Goal: Task Accomplishment & Management: Manage account settings

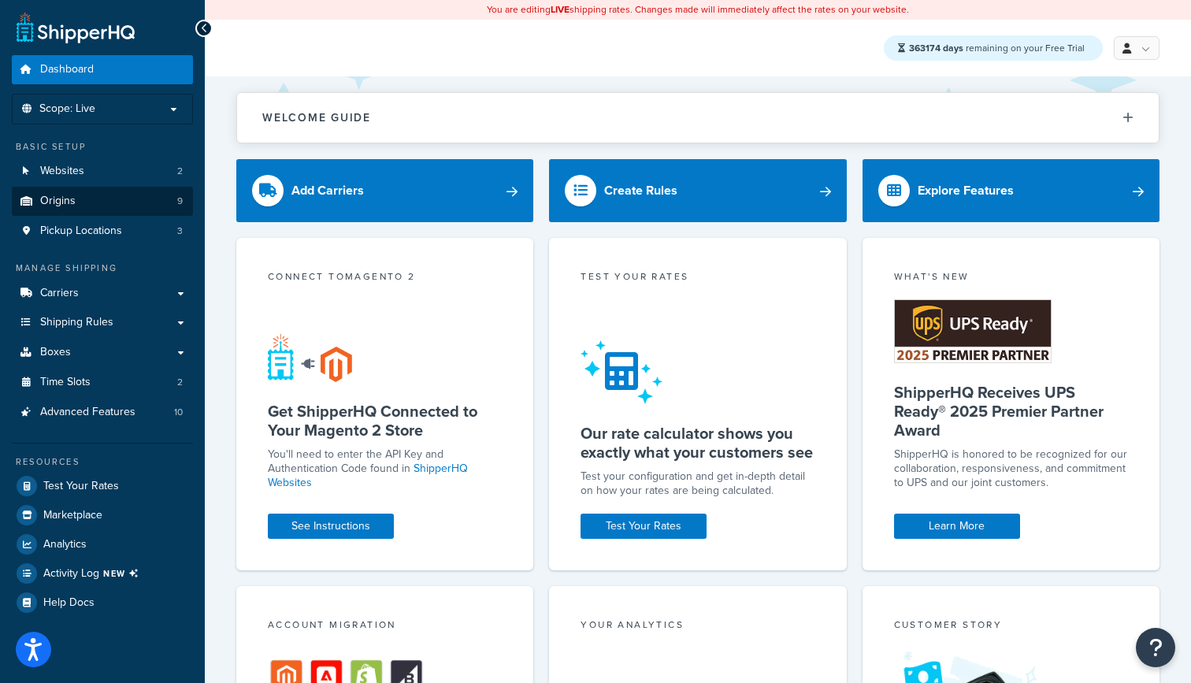
click at [67, 197] on span "Origins" at bounding box center [57, 200] width 35 height 13
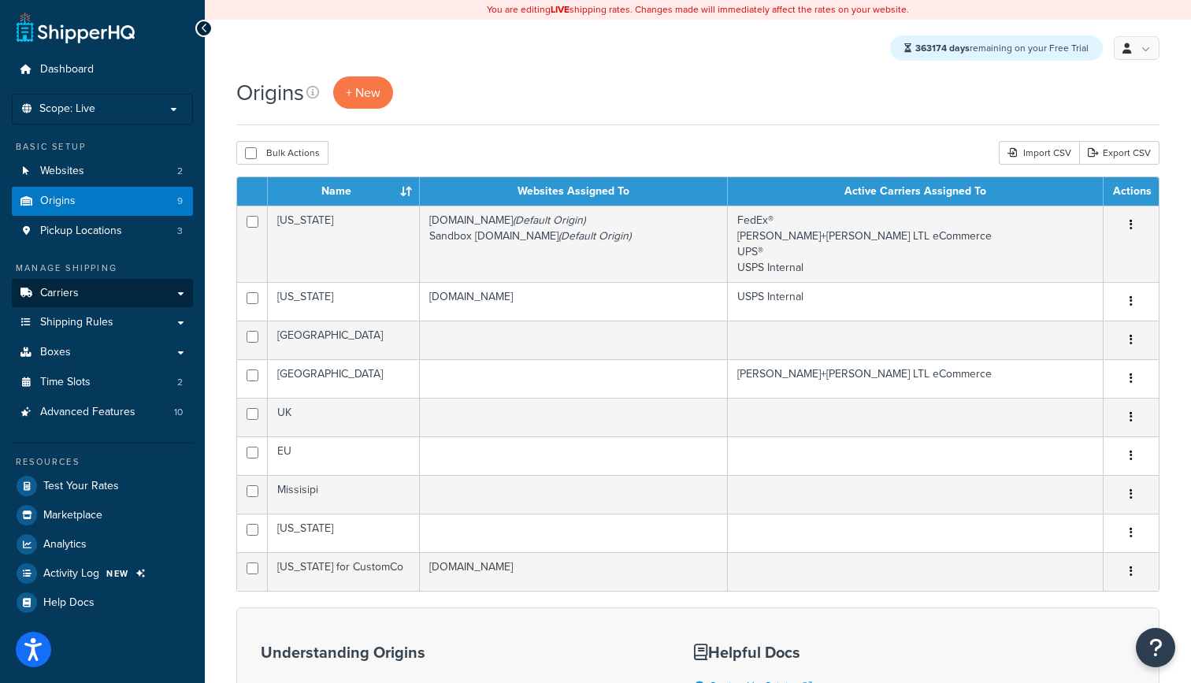
click at [54, 287] on span "Carriers" at bounding box center [59, 293] width 39 height 13
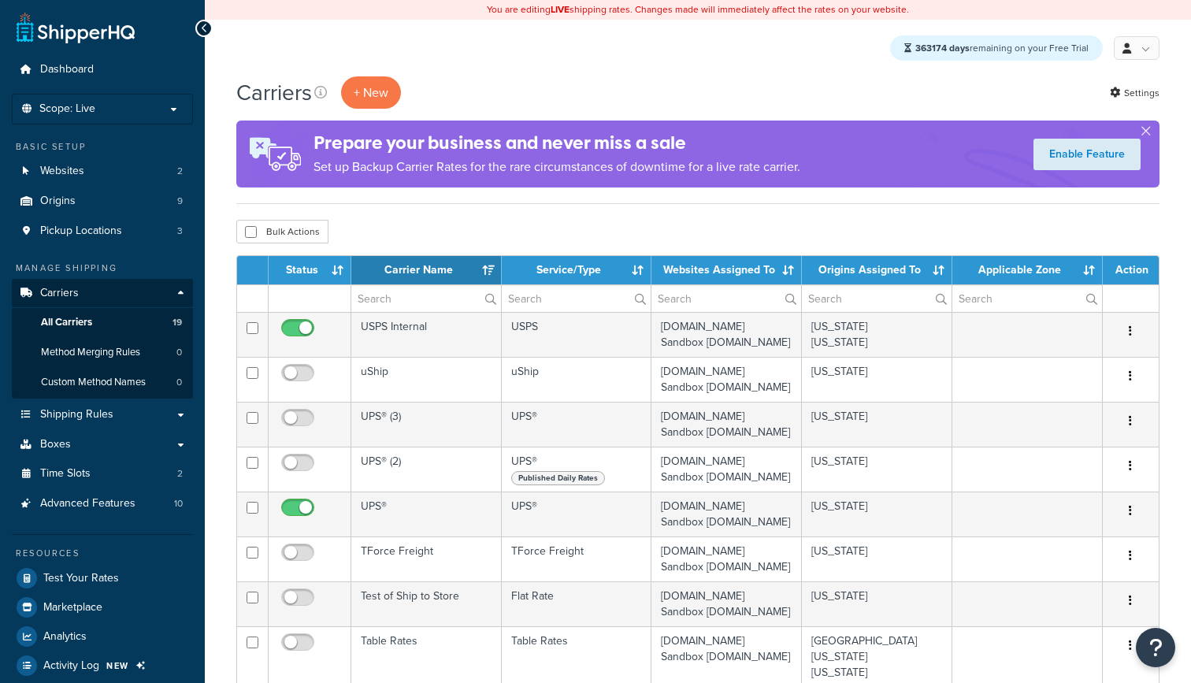
select select "15"
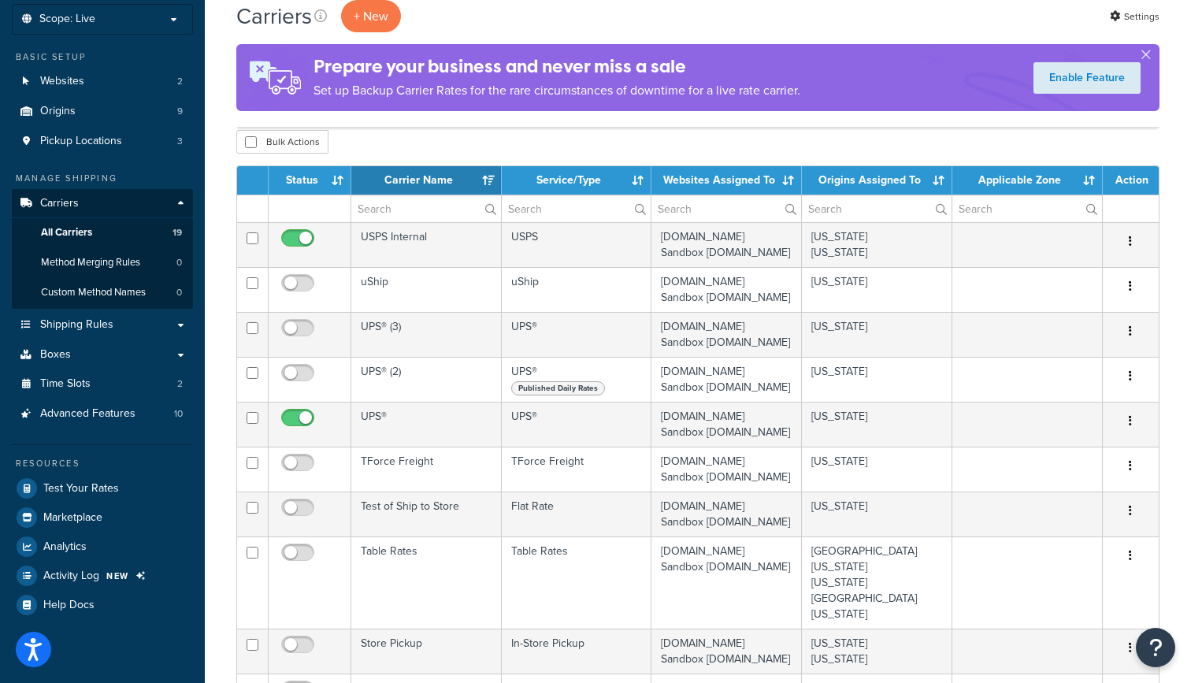
scroll to position [91, 0]
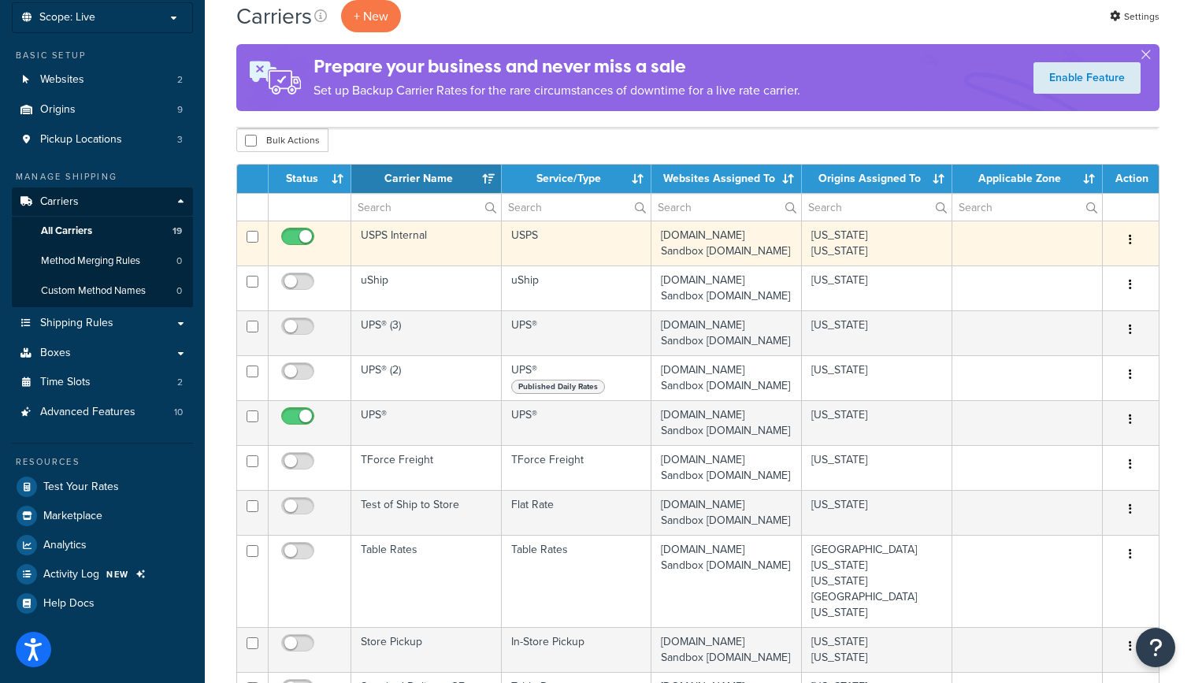
click at [444, 246] on td "USPS Internal" at bounding box center [426, 242] width 150 height 45
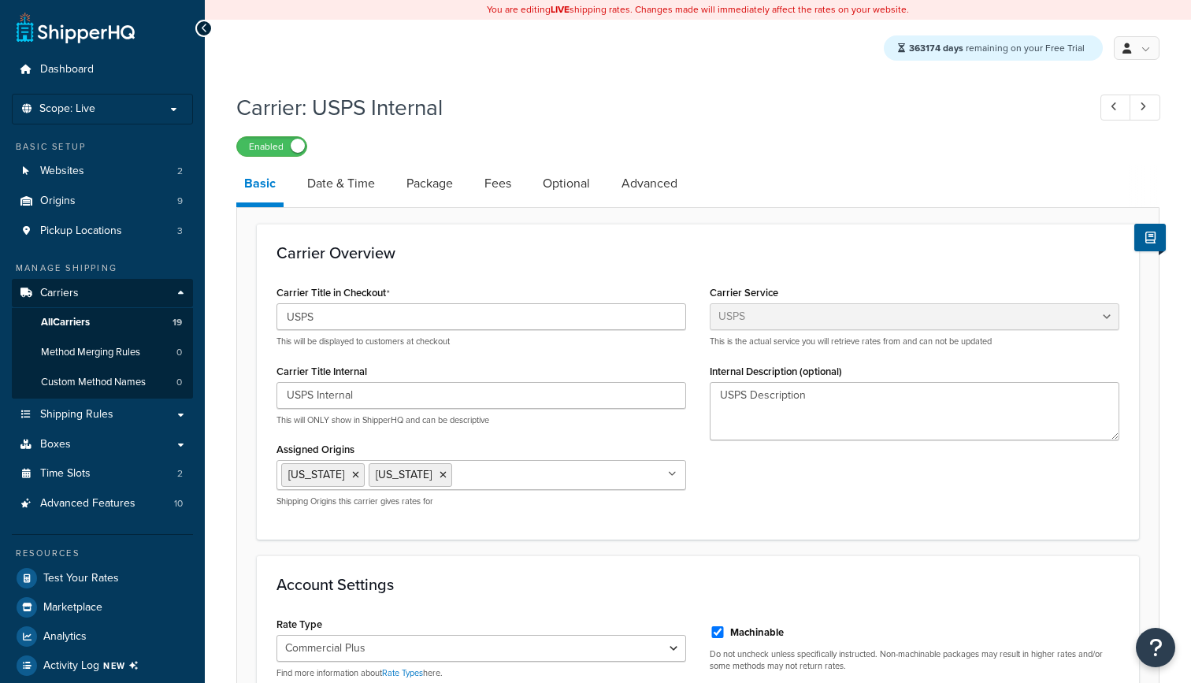
select select "usps"
select select "PLUS"
click at [352, 475] on icon at bounding box center [355, 474] width 7 height 9
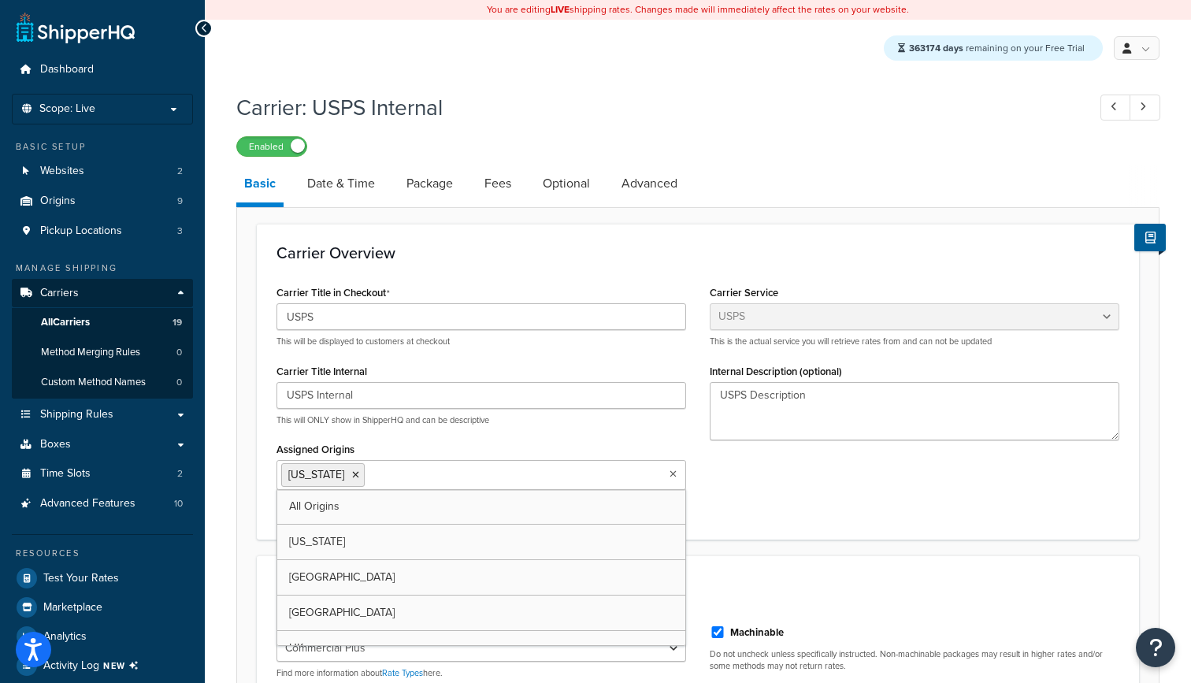
click at [821, 488] on div "Carrier Title in Checkout USPS This will be displayed to customers at checkout …" at bounding box center [698, 400] width 866 height 238
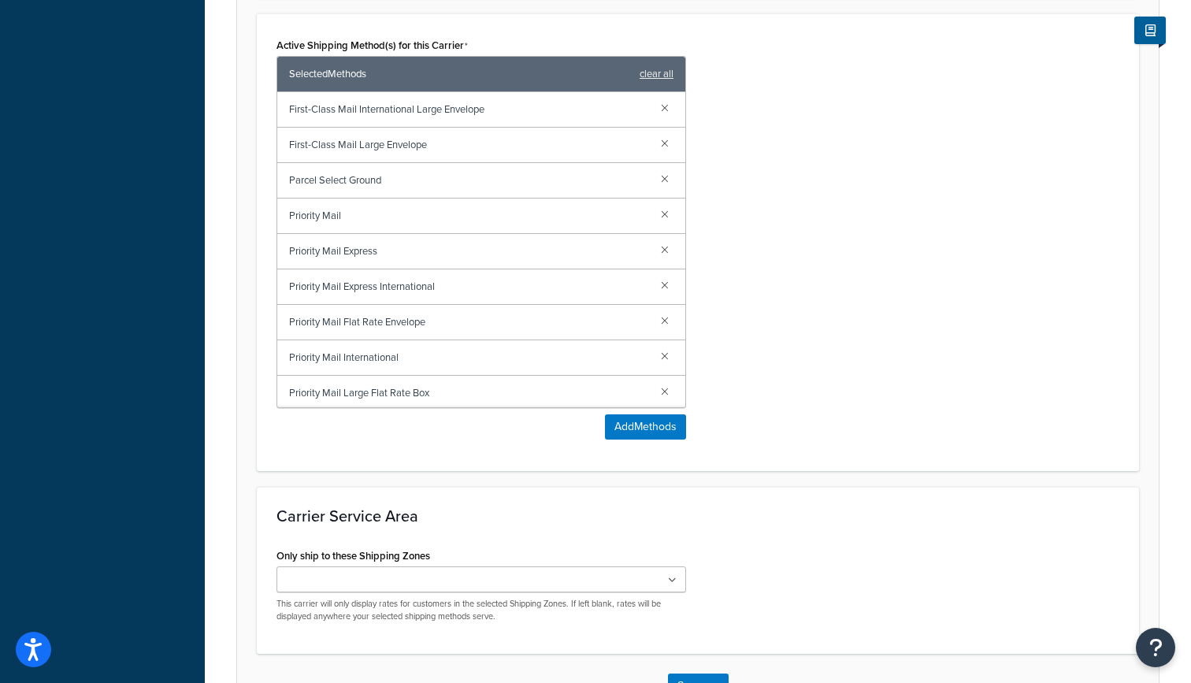
scroll to position [894, 0]
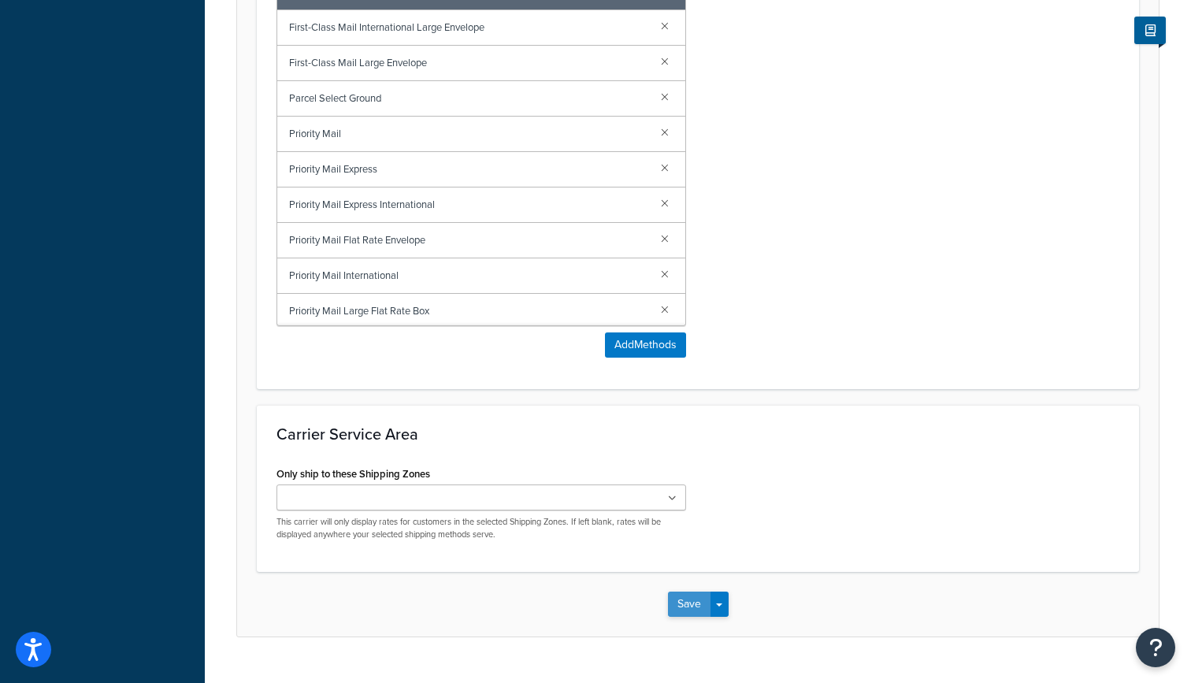
click at [691, 606] on button "Save" at bounding box center [689, 603] width 43 height 25
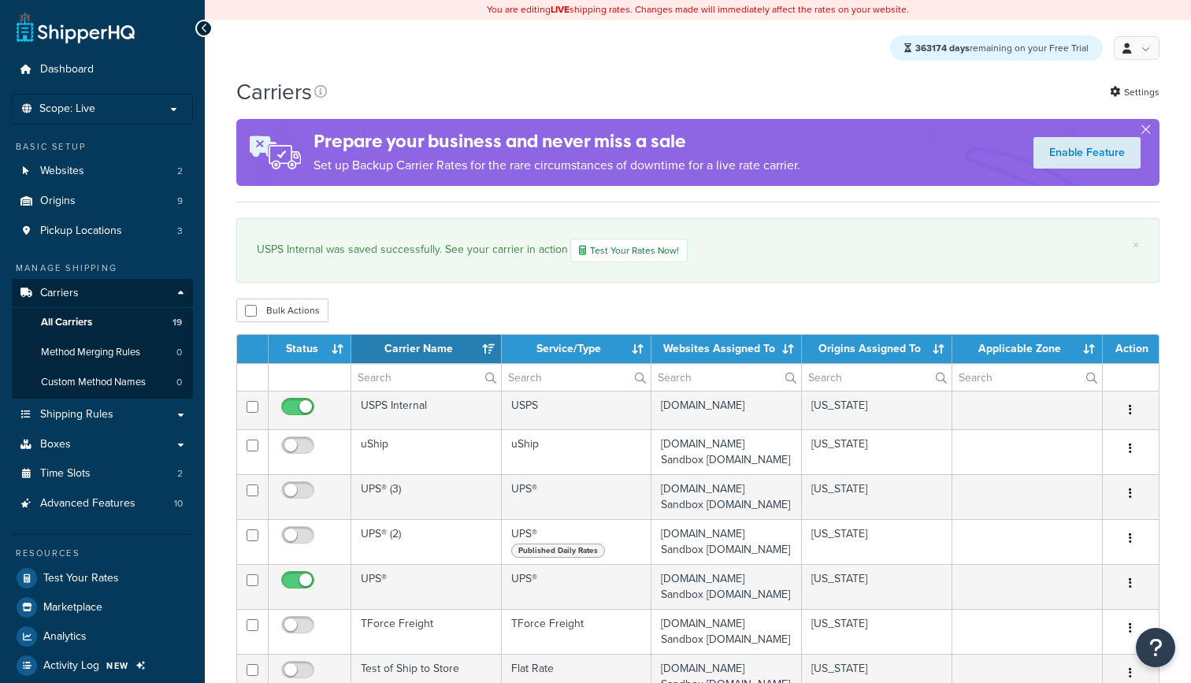
select select "15"
click at [110, 346] on span "Method Merging Rules" at bounding box center [90, 352] width 99 height 13
